Goal: Check status: Check status

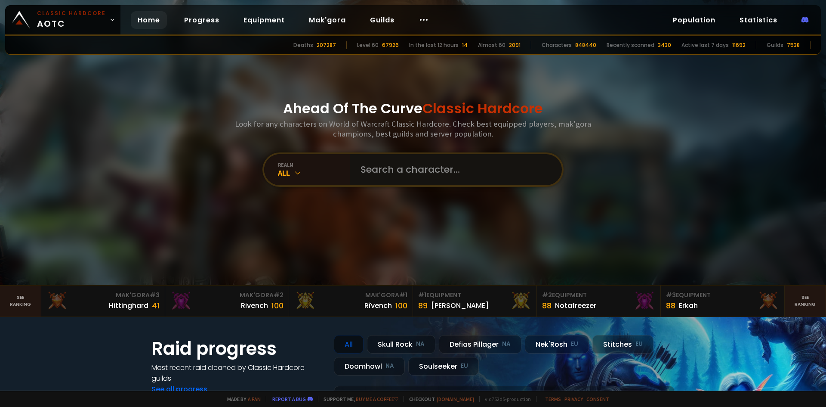
click at [428, 176] on input "text" at bounding box center [454, 169] width 196 height 31
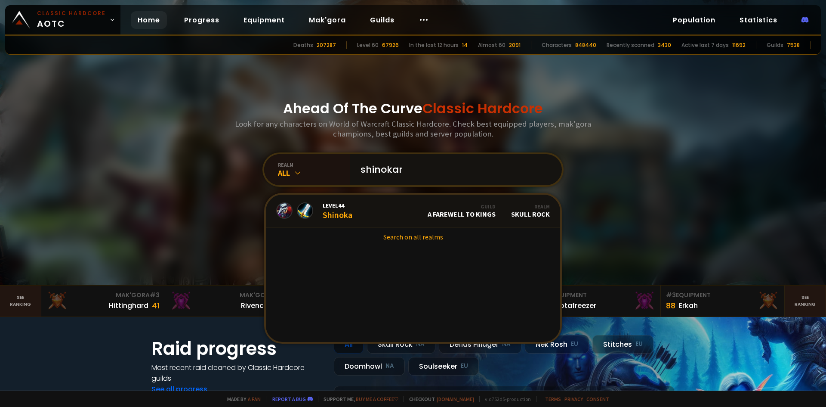
type input "shinokari"
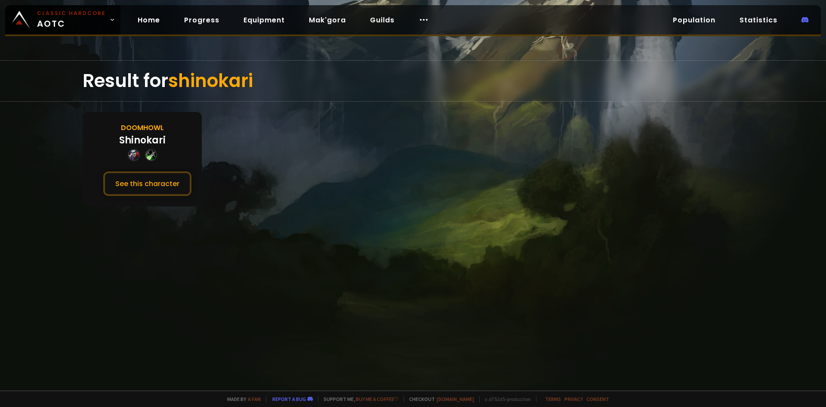
click at [154, 137] on div "Shinokari" at bounding box center [142, 140] width 46 height 14
click at [151, 179] on button "See this character" at bounding box center [147, 183] width 88 height 25
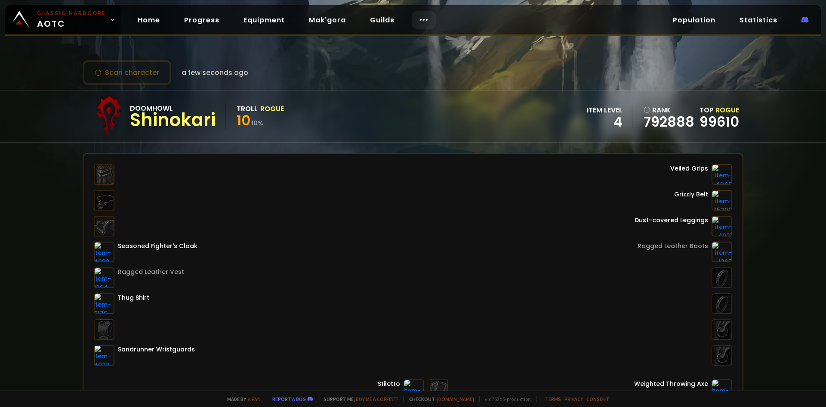
click at [420, 19] on icon at bounding box center [424, 20] width 10 height 10
click at [326, 58] on div "Scan character a few seconds ago Doomhowl Shinokari Troll Rogue 10 10 % item le…" at bounding box center [413, 195] width 826 height 390
